Goal: Manage account settings

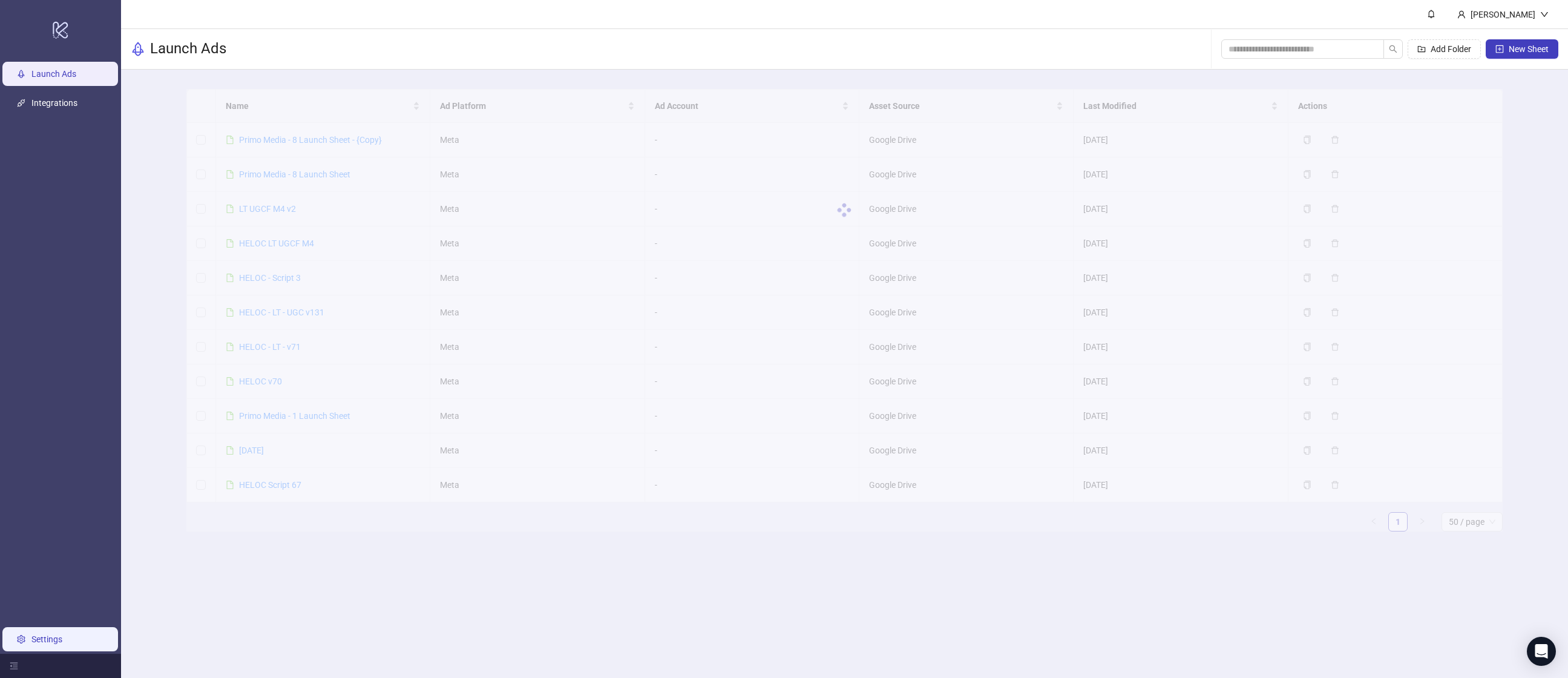
click at [36, 641] on link "Settings" at bounding box center [47, 639] width 31 height 10
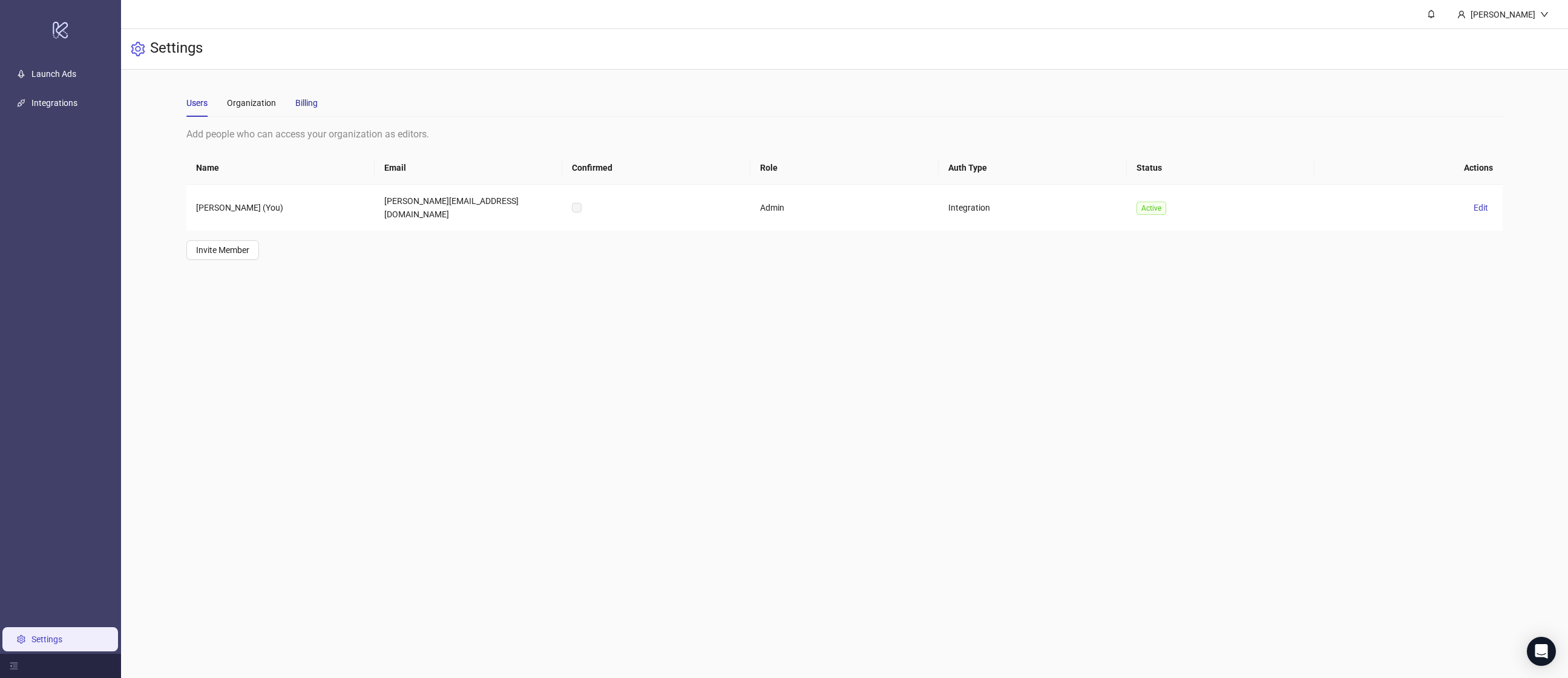
click at [307, 100] on div "Billing" at bounding box center [306, 103] width 22 height 13
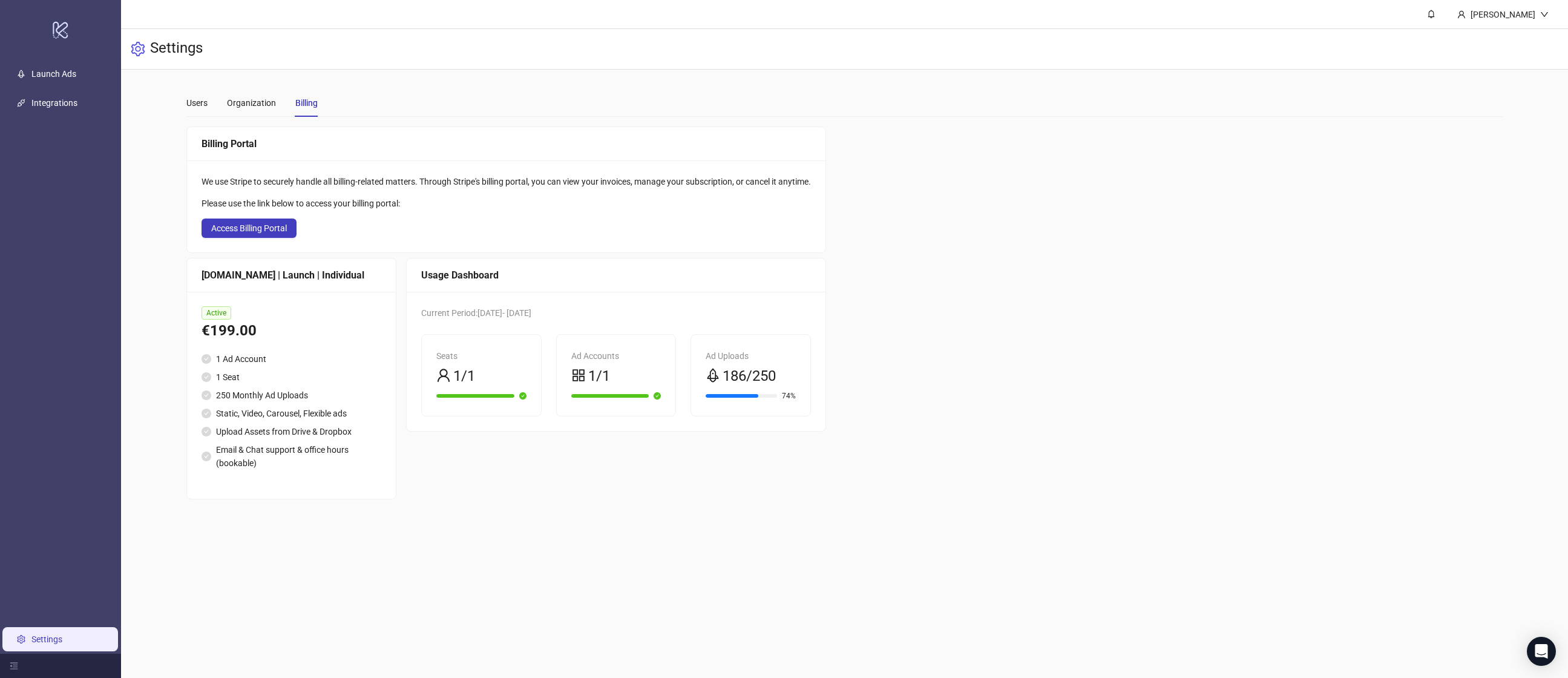
click at [251, 295] on div "Active €199.00 1 Ad Account 1 Seat 250 Monthly Ad Uploads Static, Video, Carous…" at bounding box center [291, 395] width 208 height 207
click at [274, 269] on div "[DOMAIN_NAME] | Launch | Individual" at bounding box center [291, 275] width 179 height 15
click at [243, 438] on li "Upload Assets from Drive & Dropbox" at bounding box center [291, 432] width 179 height 13
click at [270, 228] on span "Access Billing Portal" at bounding box center [249, 228] width 76 height 10
